Goal: Task Accomplishment & Management: Manage account settings

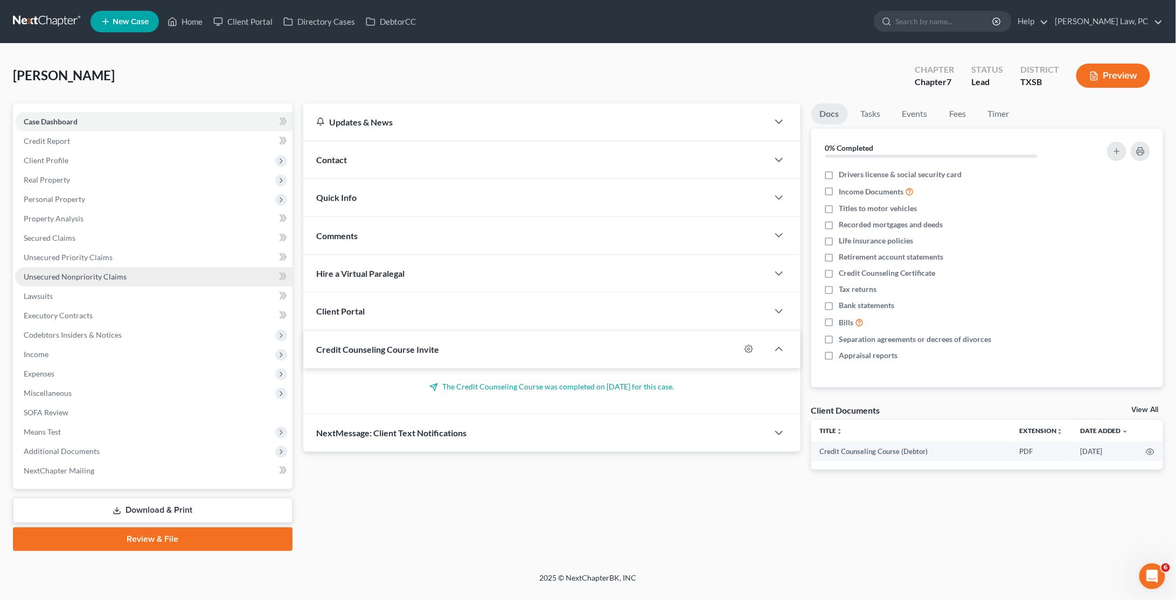
click at [110, 272] on span "Unsecured Nonpriority Claims" at bounding box center [75, 276] width 103 height 9
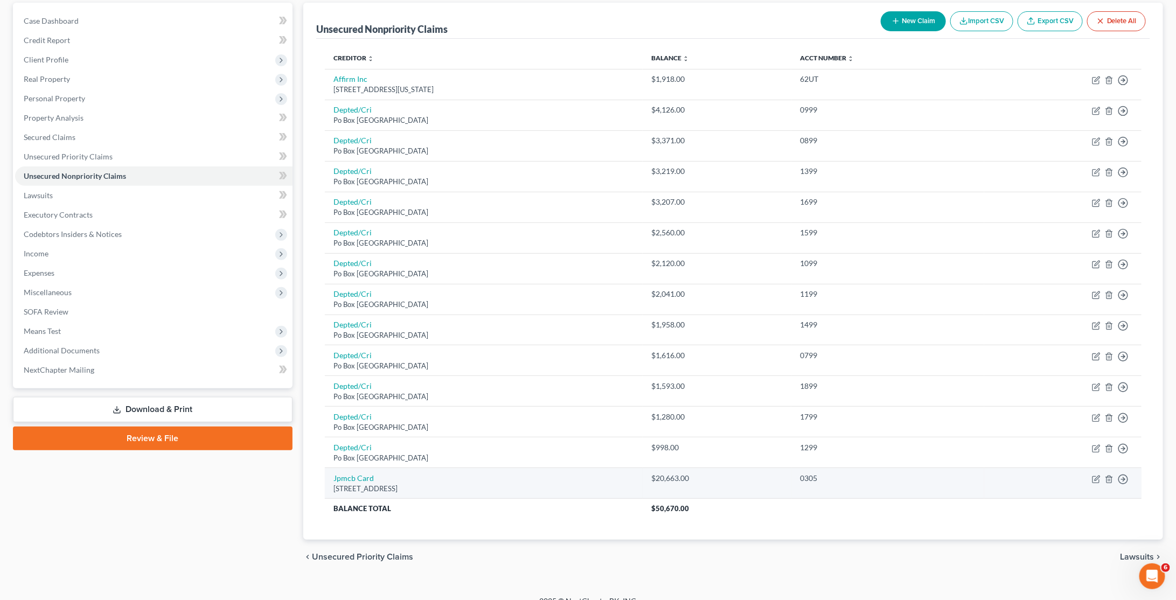
scroll to position [100, 0]
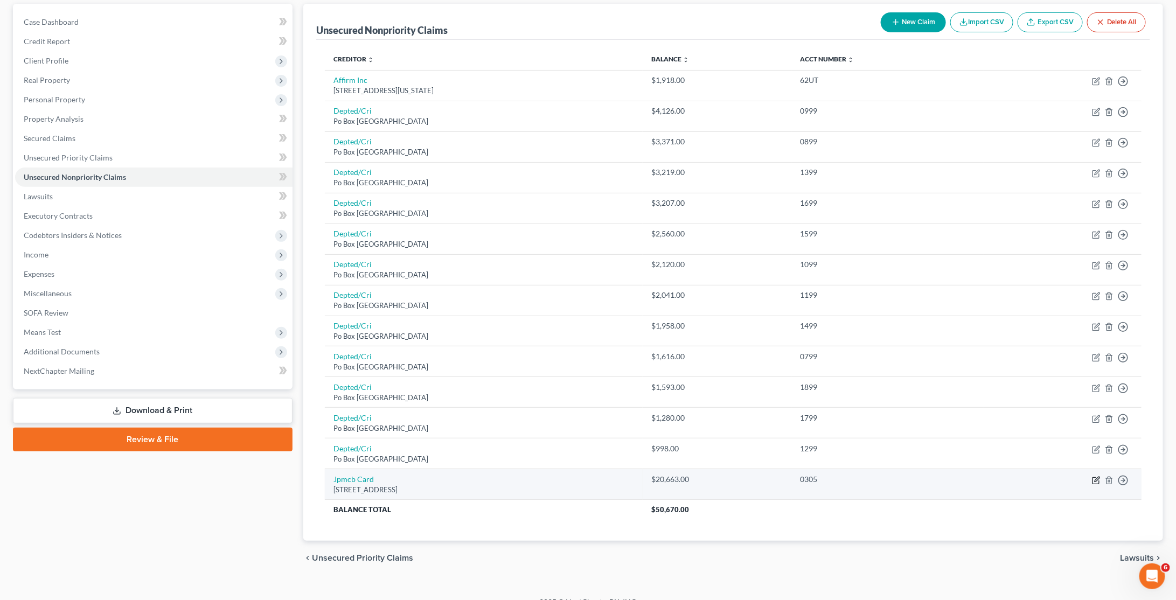
click at [1094, 476] on icon "button" at bounding box center [1096, 480] width 9 height 9
select select "7"
select select "0"
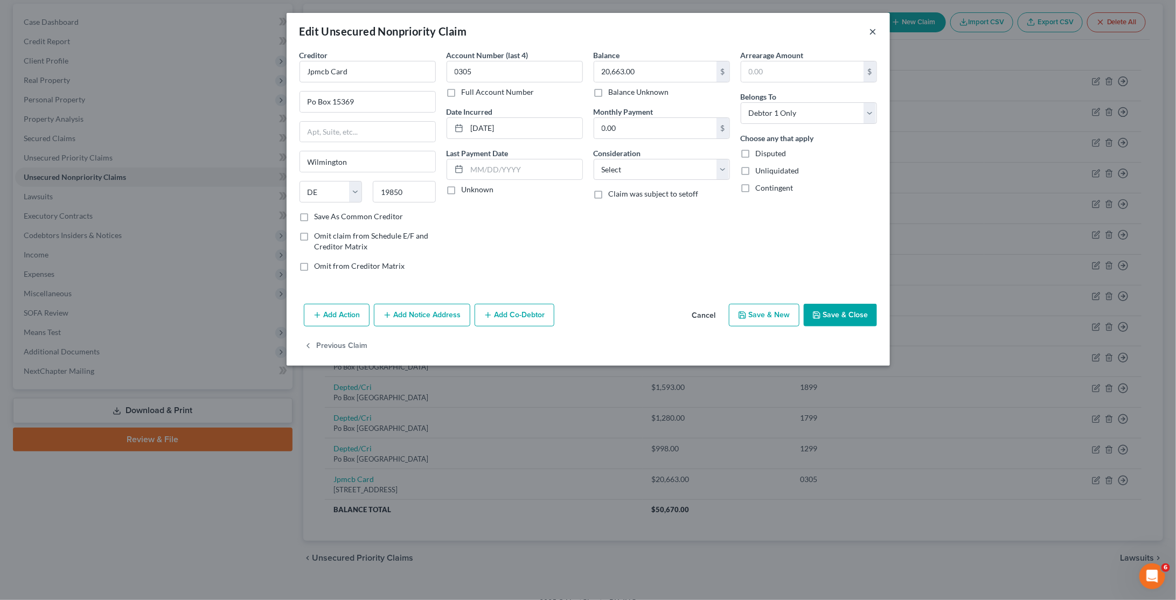
click at [869, 29] on button "×" at bounding box center [873, 31] width 8 height 13
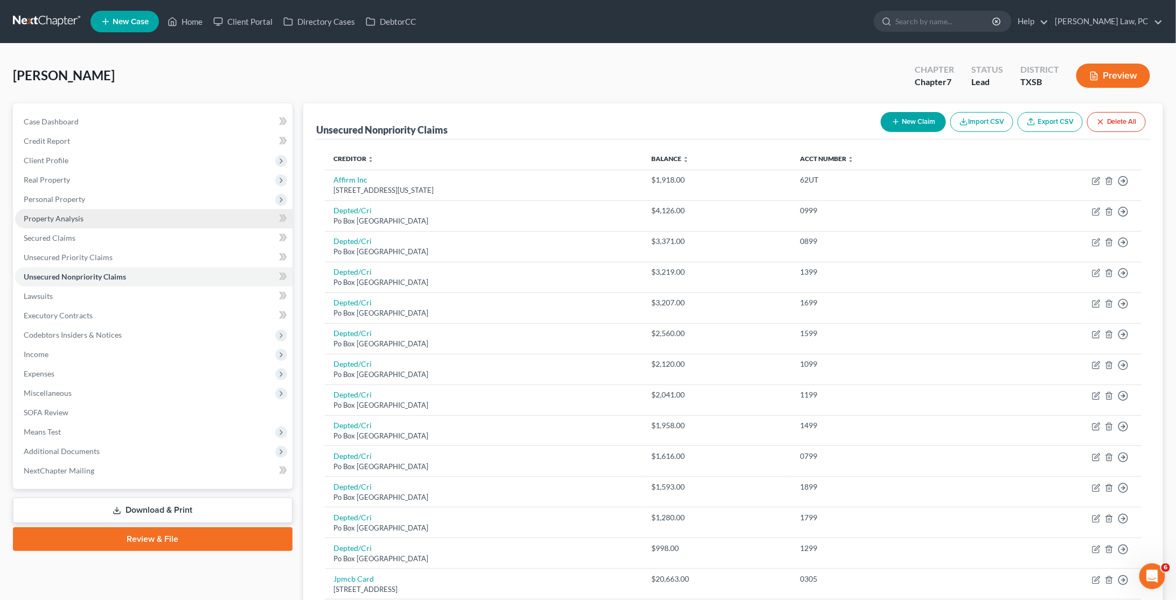
scroll to position [0, 0]
click at [407, 16] on link "DebtorCC" at bounding box center [390, 21] width 61 height 19
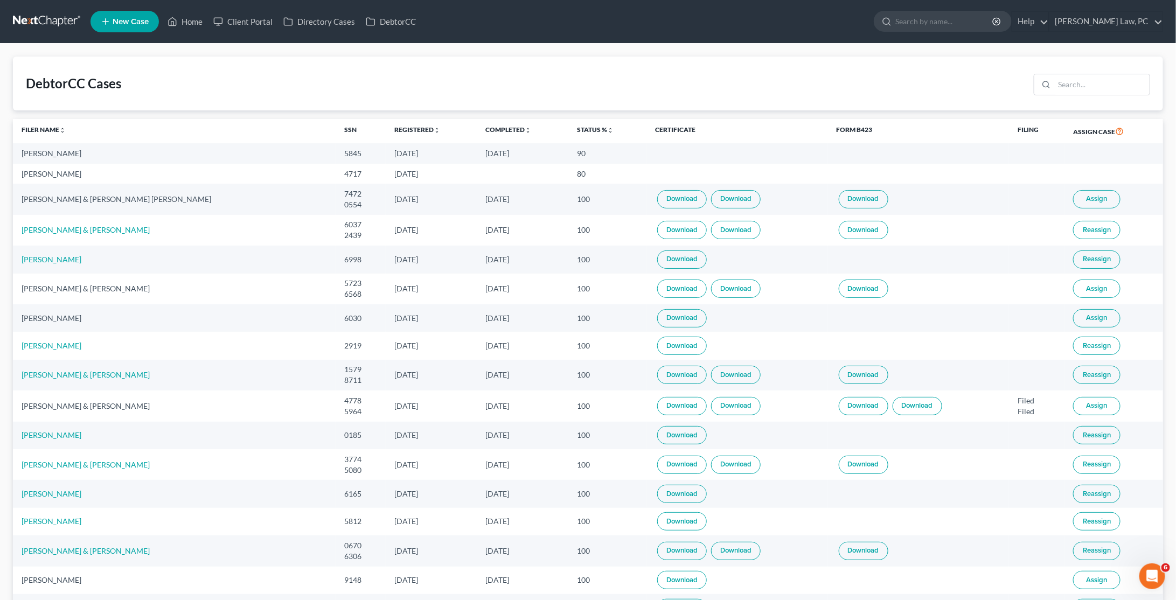
click at [53, 26] on link at bounding box center [47, 21] width 69 height 19
